Goal: Find specific page/section: Find specific page/section

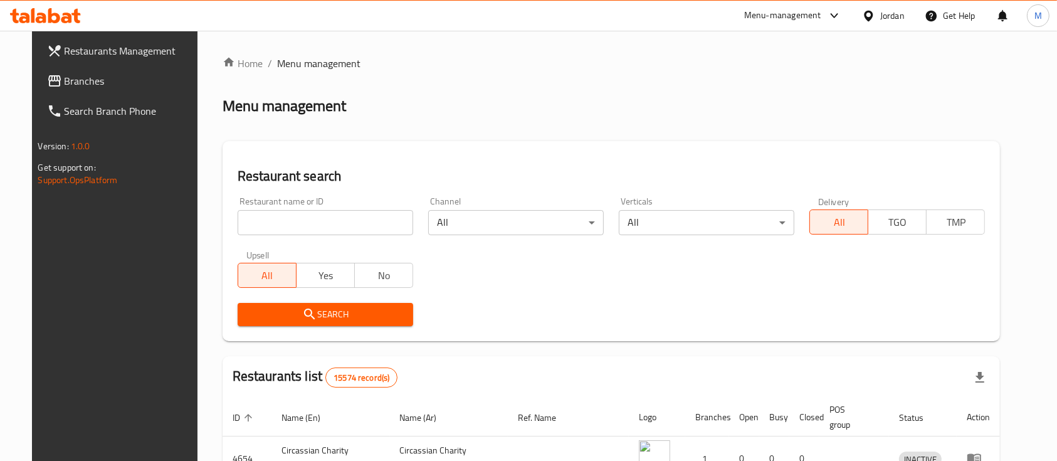
drag, startPoint x: 332, startPoint y: 229, endPoint x: 411, endPoint y: 231, distance: 79.6
click at [332, 229] on input "search" at bounding box center [325, 222] width 175 height 25
type input "s"
click button "Search" at bounding box center [325, 314] width 175 height 23
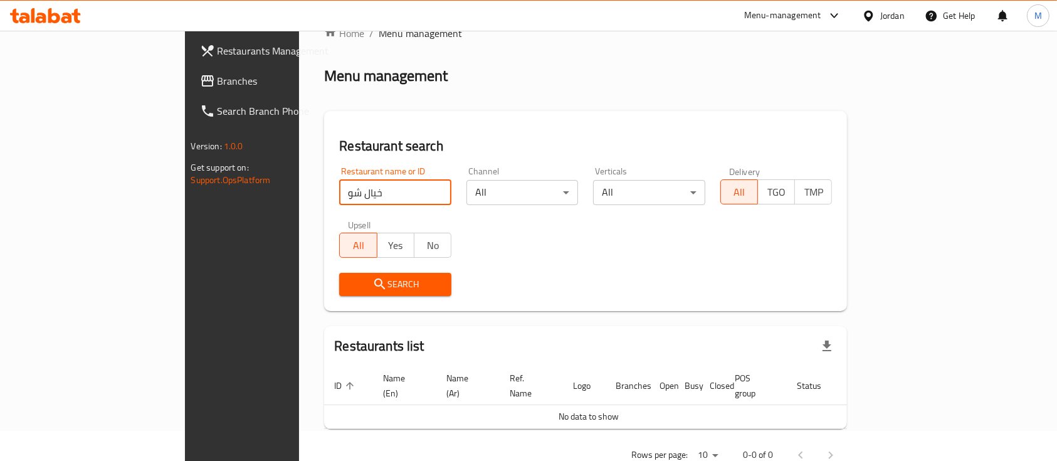
scroll to position [51, 0]
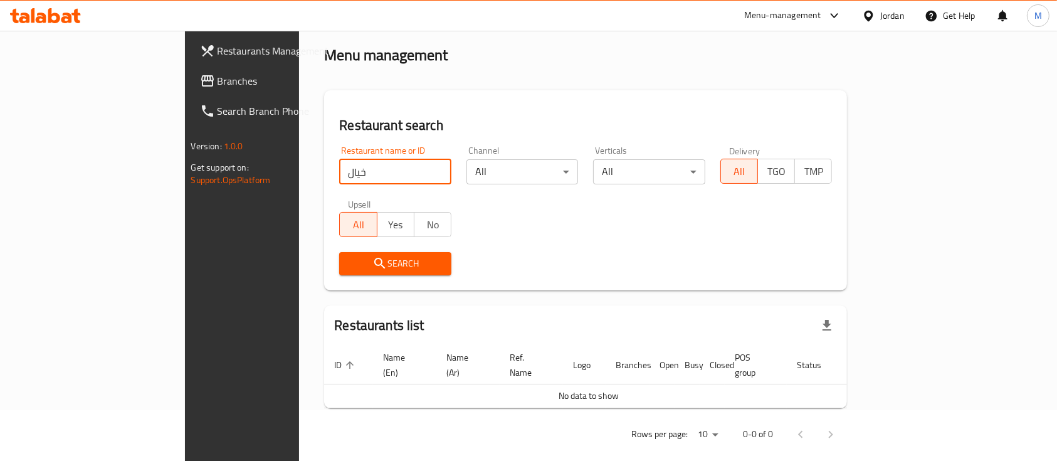
type input "خيال"
click button "Search" at bounding box center [395, 263] width 112 height 23
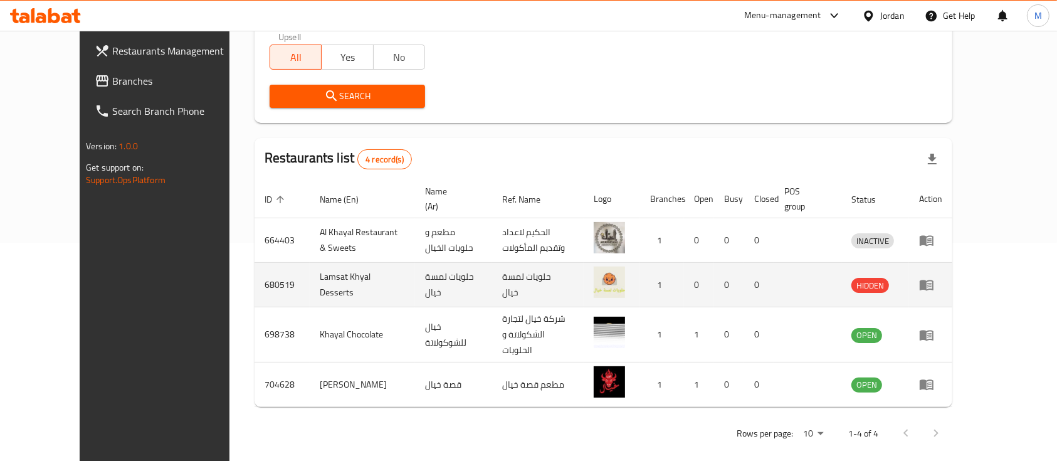
scroll to position [219, 0]
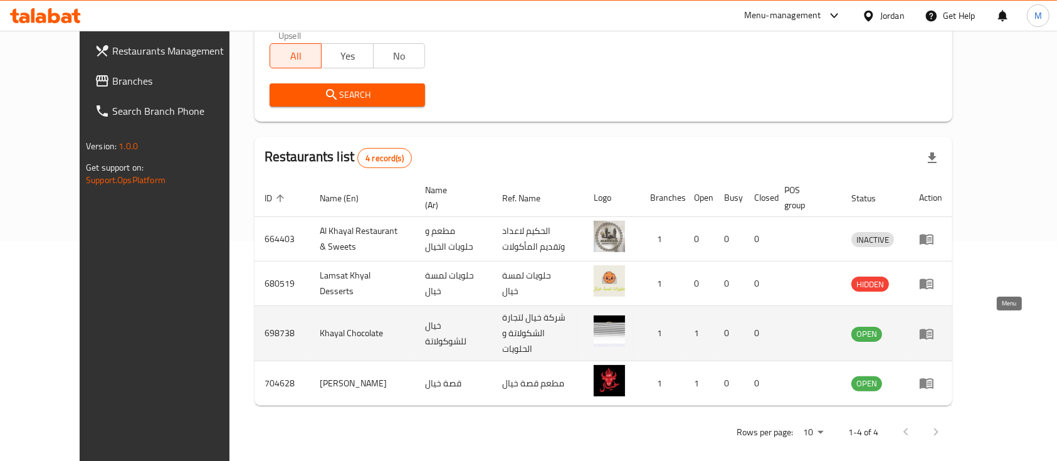
click at [933, 328] on icon "enhanced table" at bounding box center [926, 333] width 14 height 11
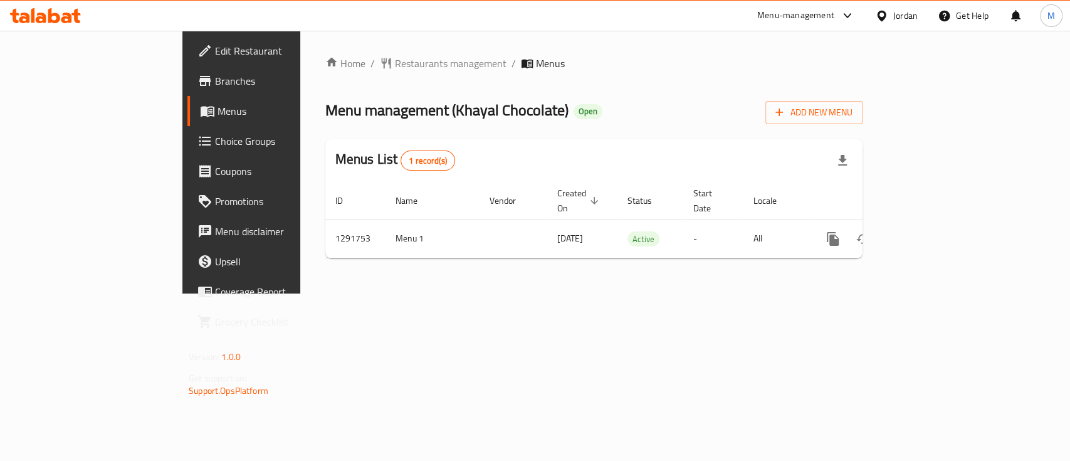
click at [215, 88] on span "Branches" at bounding box center [283, 80] width 136 height 15
